Goal: Check status: Check status

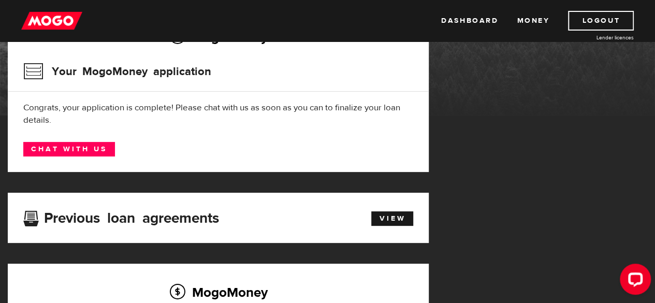
scroll to position [104, 0]
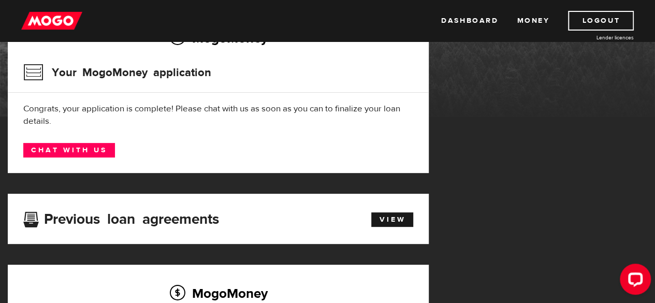
drag, startPoint x: 0, startPoint y: 0, endPoint x: 657, endPoint y: 81, distance: 661.6
click at [655, 81] on html "Dashboard Money Logout Lender licences Dashboard Money Logout Lender licences M…" at bounding box center [327, 47] width 655 height 303
click at [390, 214] on link "View" at bounding box center [392, 219] width 42 height 14
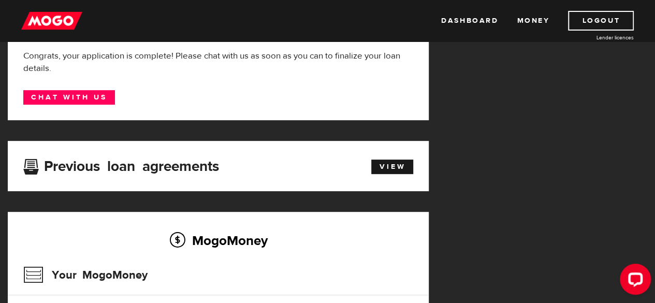
scroll to position [153, 0]
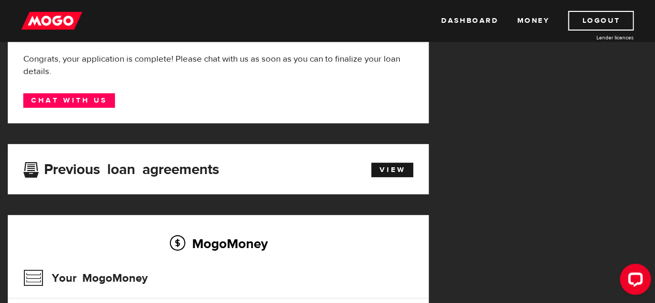
drag, startPoint x: 660, startPoint y: 39, endPoint x: 659, endPoint y: 107, distance: 67.8
click at [394, 171] on link "View" at bounding box center [392, 170] width 42 height 14
click at [470, 21] on link "Dashboard" at bounding box center [469, 21] width 57 height 20
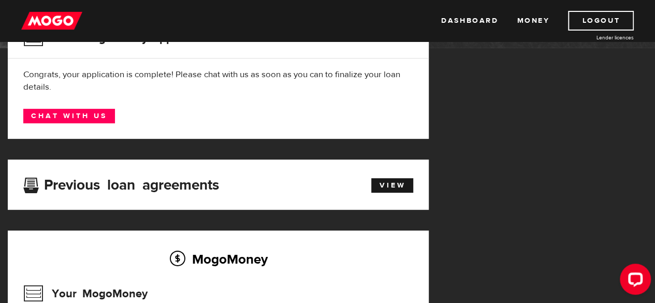
scroll to position [141, 0]
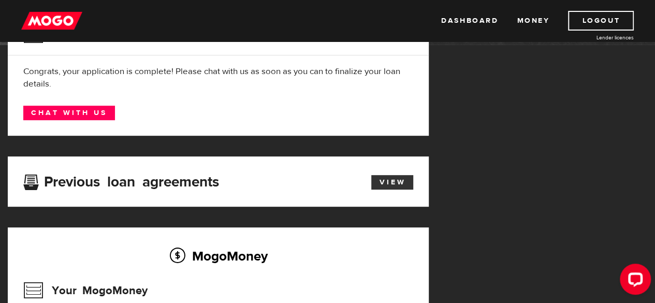
click at [400, 177] on link "View" at bounding box center [392, 182] width 42 height 14
